Goal: Information Seeking & Learning: Learn about a topic

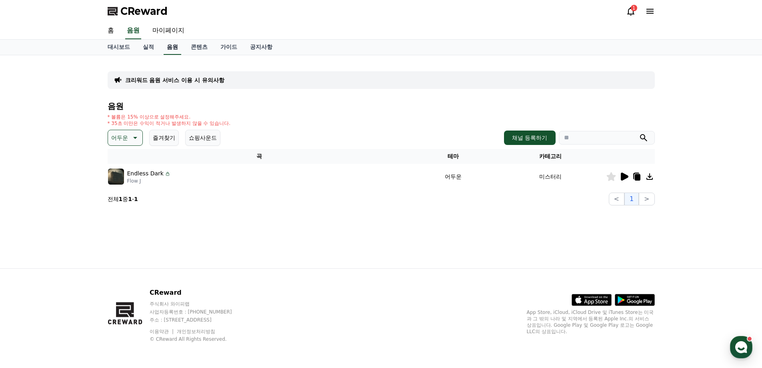
click at [176, 49] on link "음원" at bounding box center [173, 47] width 18 height 15
click at [134, 142] on icon at bounding box center [135, 138] width 10 height 10
click at [132, 199] on div "전체 환상적인 호기심 어두운 밝은 통통튀는 신나는 반전 웅장한 드라마틱 즐거움 분위기있는 EDM 그루브 슬픈 잔잔한 귀여운 감동적인 긴장되는 …" at bounding box center [126, 356] width 34 height 413
click at [124, 200] on button "호기심" at bounding box center [120, 201] width 23 height 18
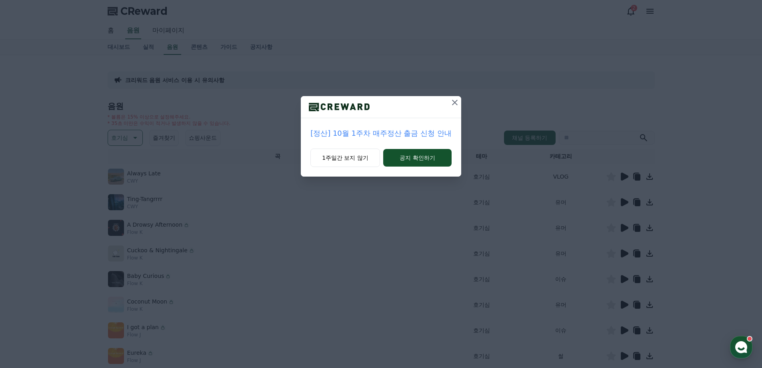
click at [452, 103] on icon at bounding box center [455, 103] width 10 height 10
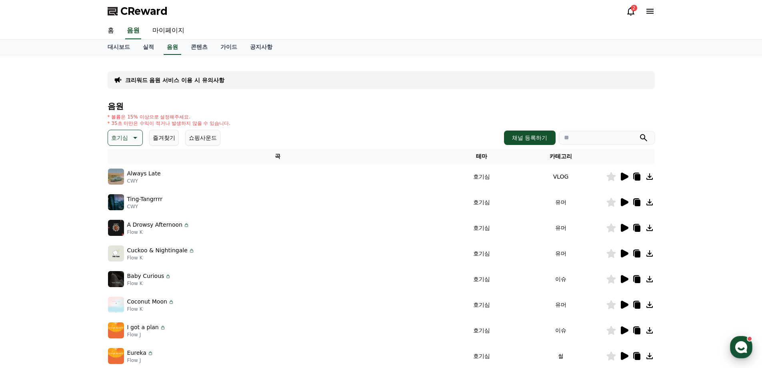
click at [742, 347] on use "button" at bounding box center [741, 347] width 12 height 12
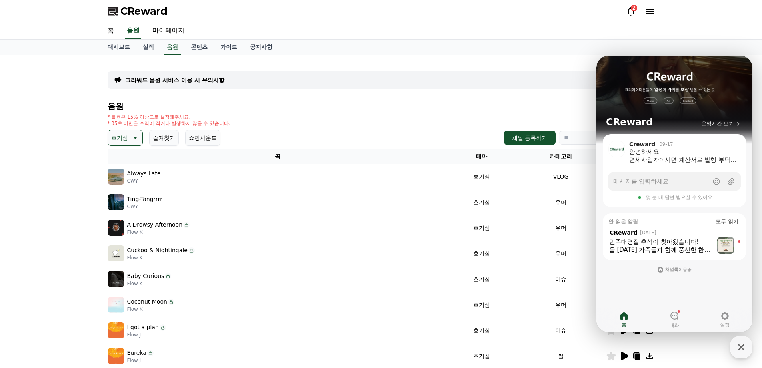
click at [542, 80] on div "크리워드 음원 서비스 이용 시 유의사항" at bounding box center [381, 80] width 547 height 18
click at [672, 315] on icon at bounding box center [674, 315] width 8 height 8
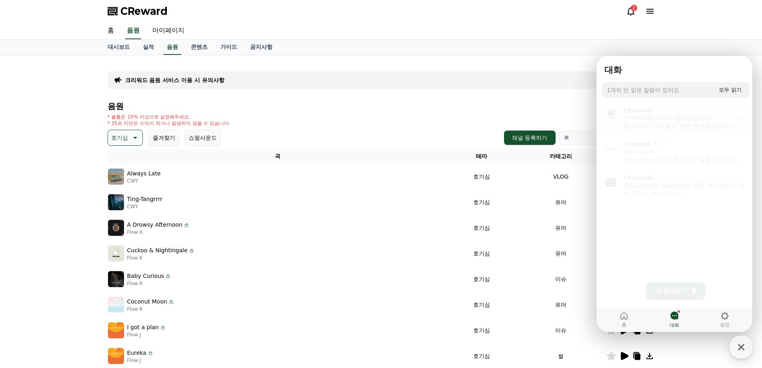
click at [694, 112] on div "민족대명절 추석이 찾아왔습니다! 올 추석 가족들과 함께 풍선한 한가위 보내시길 바라며 늘 좋은 일들만 가득하시길 기원합니다! 크리워드 고객센터…" at bounding box center [681, 120] width 114 height 16
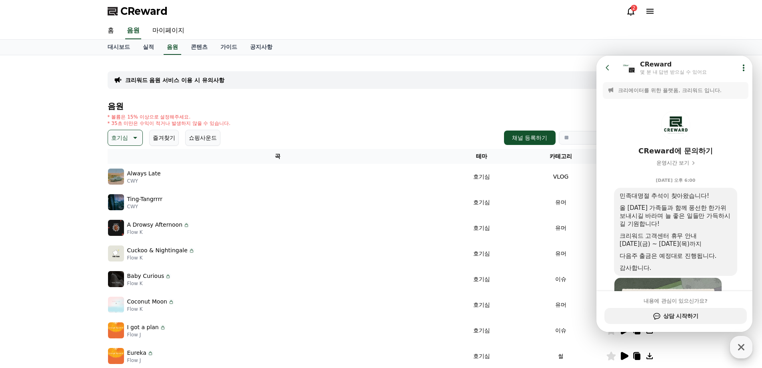
click at [740, 348] on icon "button" at bounding box center [741, 347] width 14 height 14
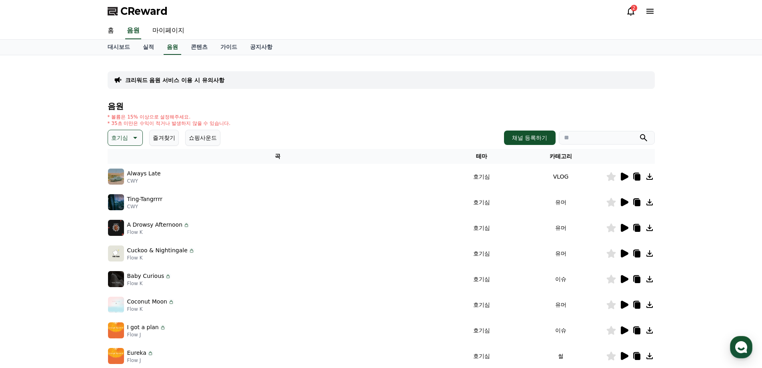
scroll to position [80, 0]
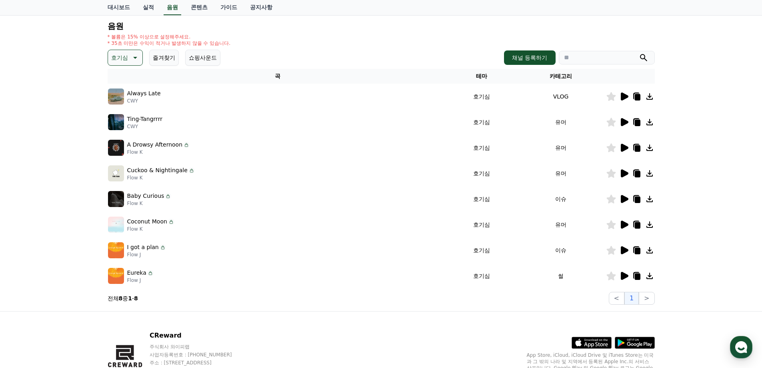
click at [623, 149] on icon at bounding box center [625, 148] width 8 height 8
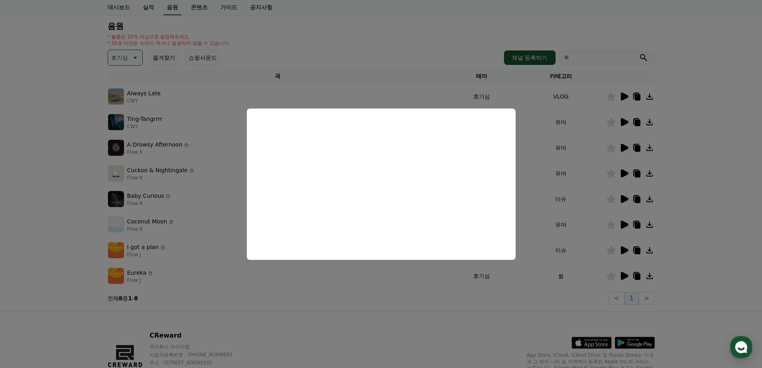
click at [700, 188] on button "close modal" at bounding box center [381, 184] width 762 height 368
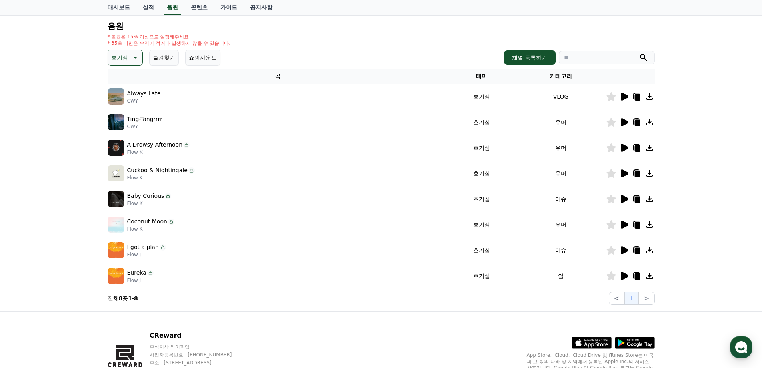
click at [634, 149] on icon at bounding box center [637, 148] width 10 height 10
